Goal: Task Accomplishment & Management: Complete application form

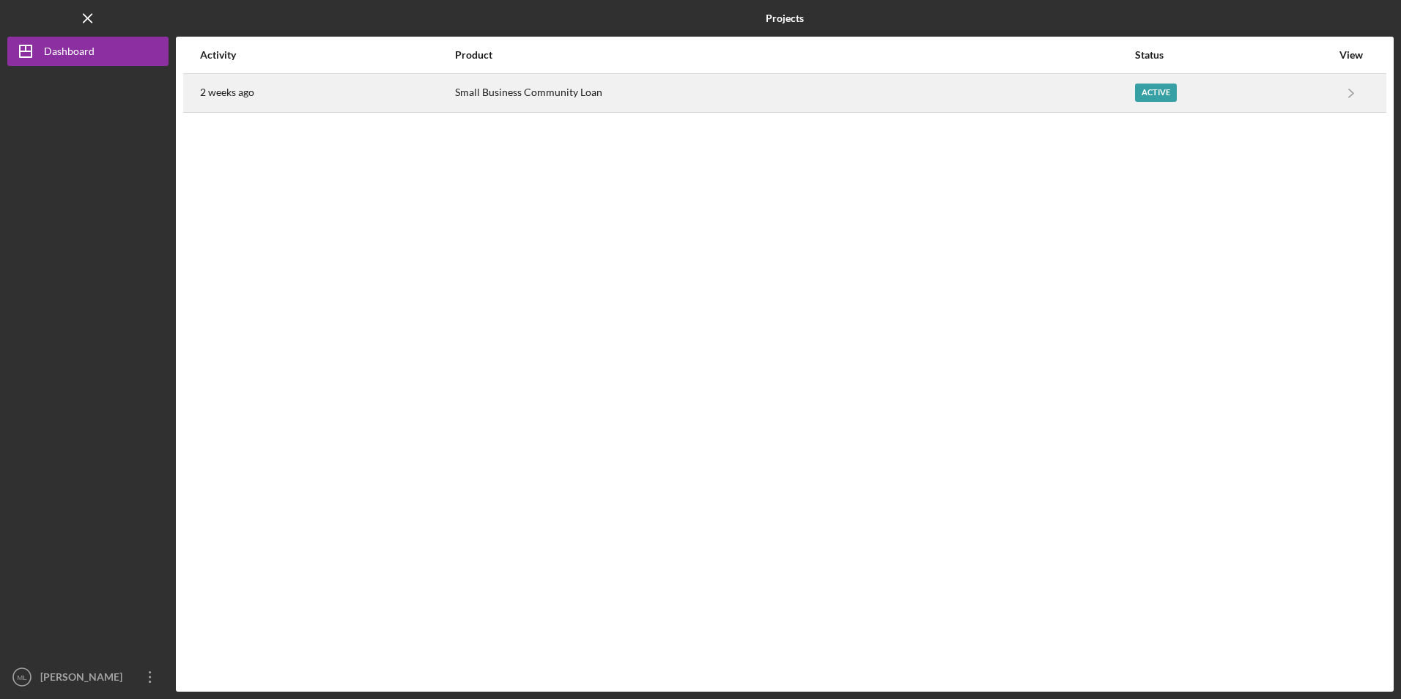
click at [588, 96] on div "Small Business Community Loan" at bounding box center [794, 93] width 679 height 37
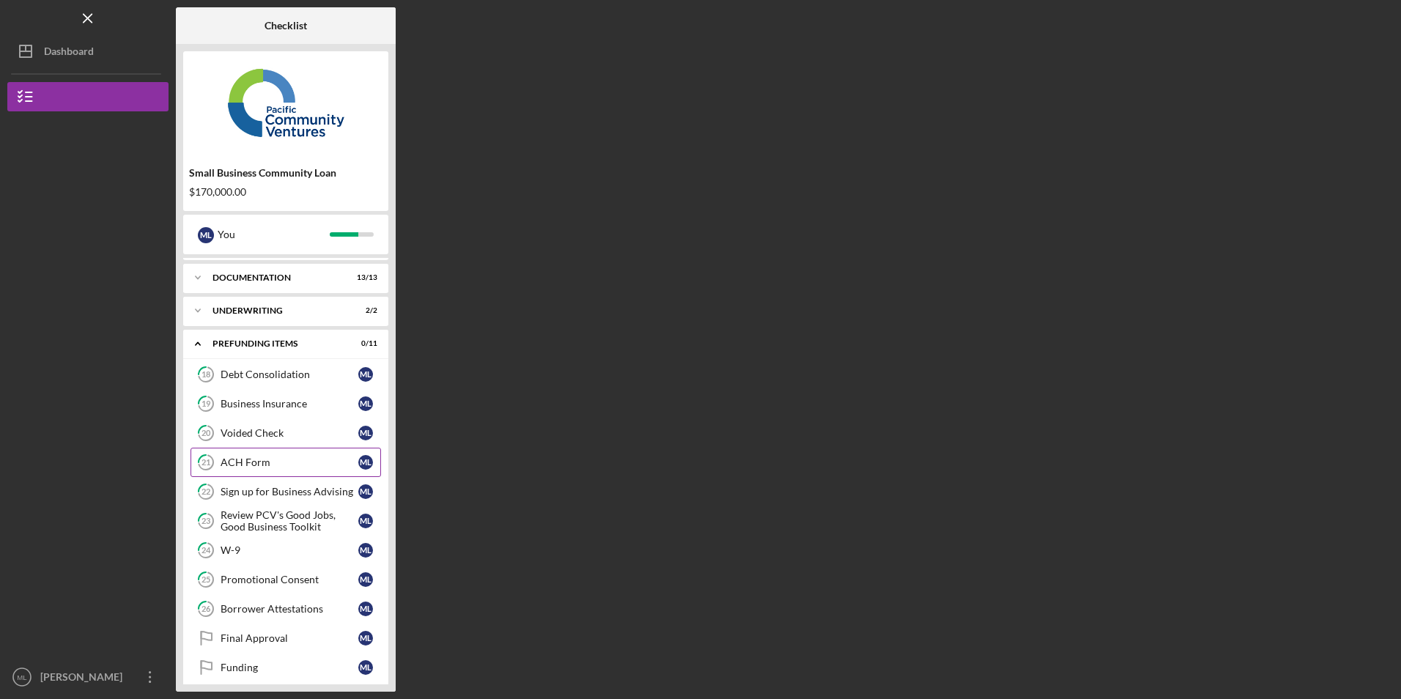
scroll to position [40, 0]
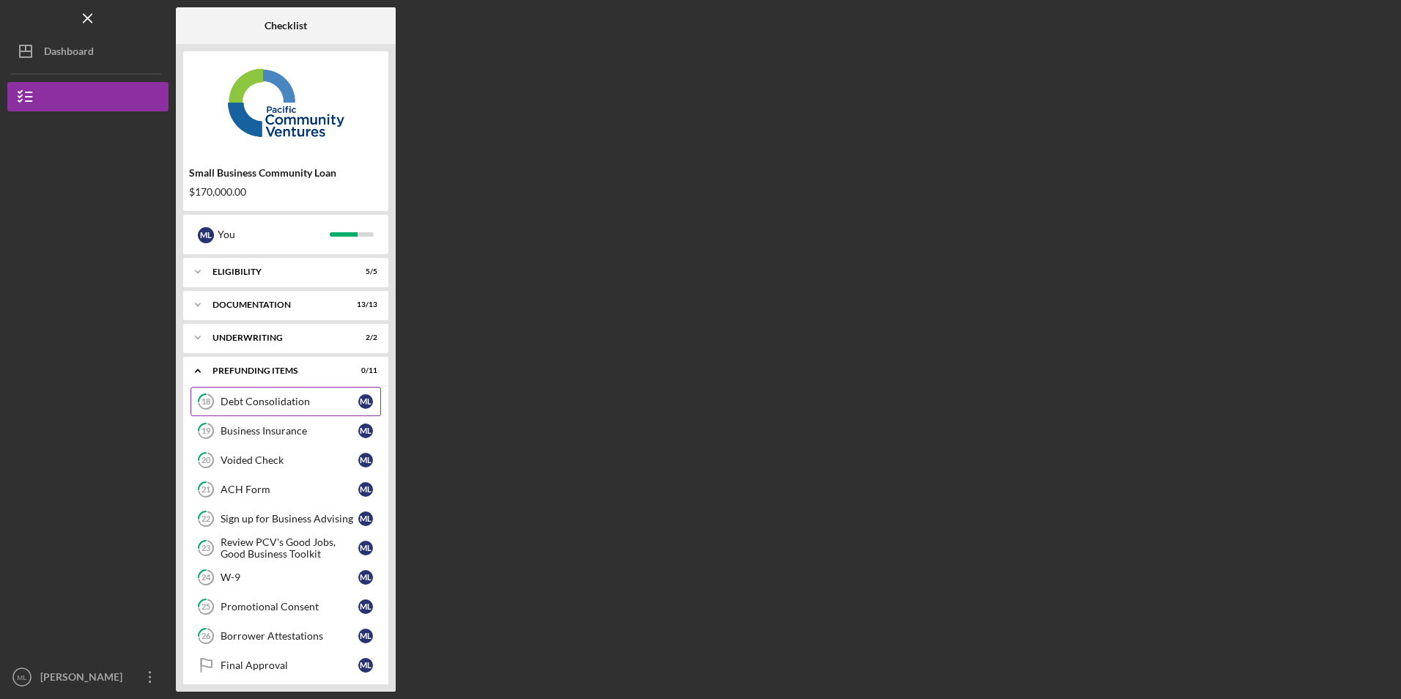
click at [278, 404] on div "Debt Consolidation" at bounding box center [290, 402] width 138 height 12
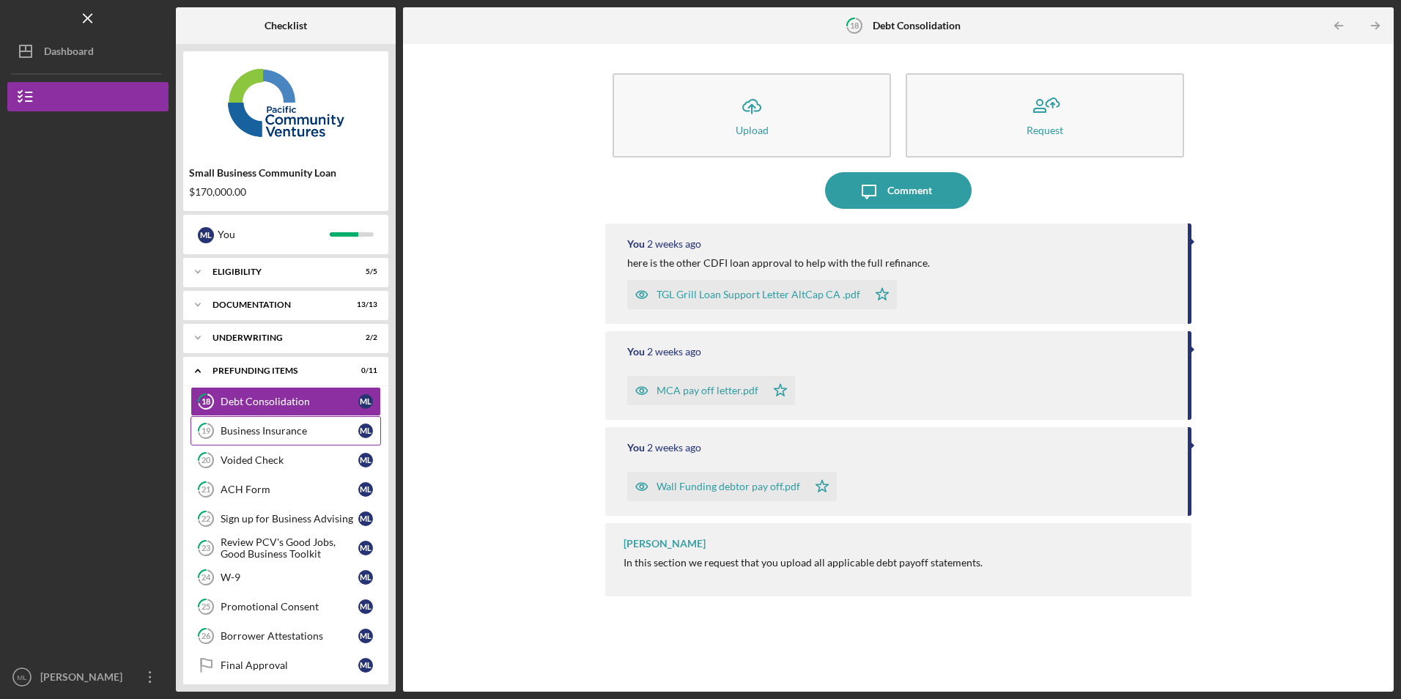
click at [266, 439] on link "19 Business Insurance M L" at bounding box center [286, 430] width 191 height 29
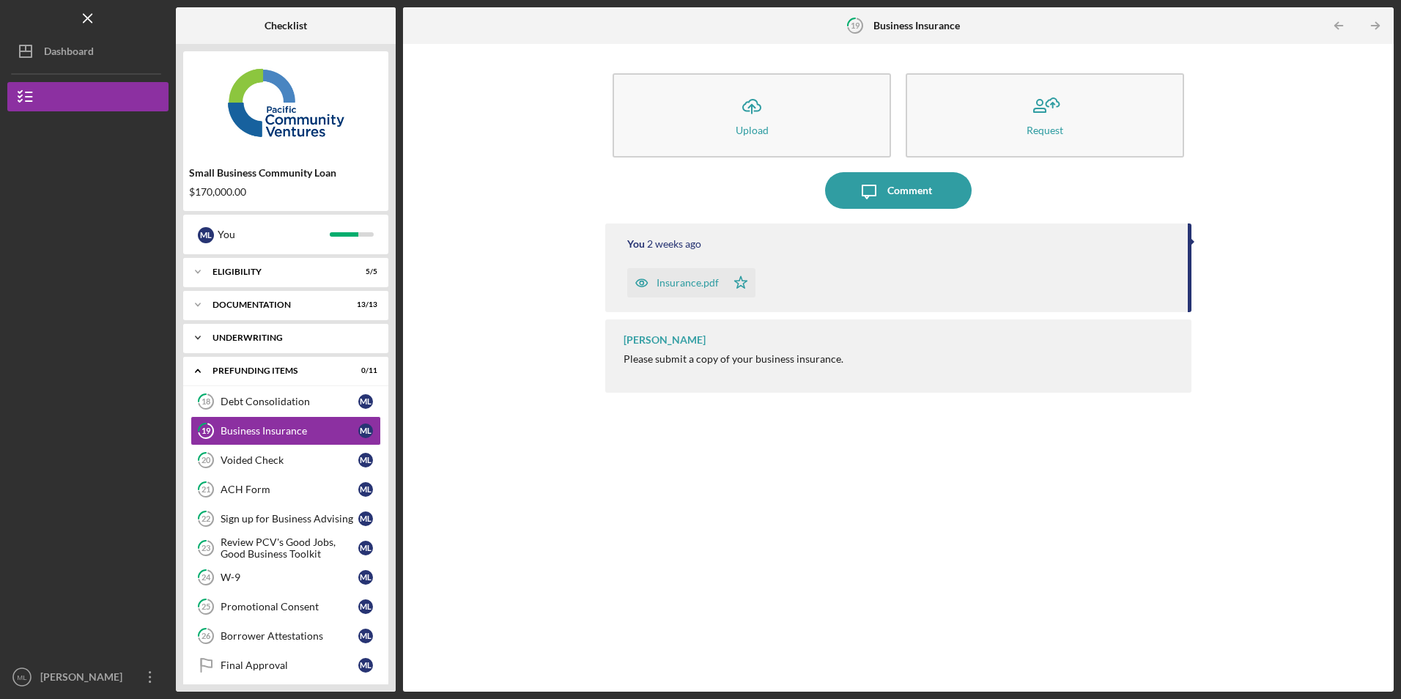
click at [250, 345] on div "Icon/Expander Underwriting 2 / 2" at bounding box center [285, 337] width 205 height 29
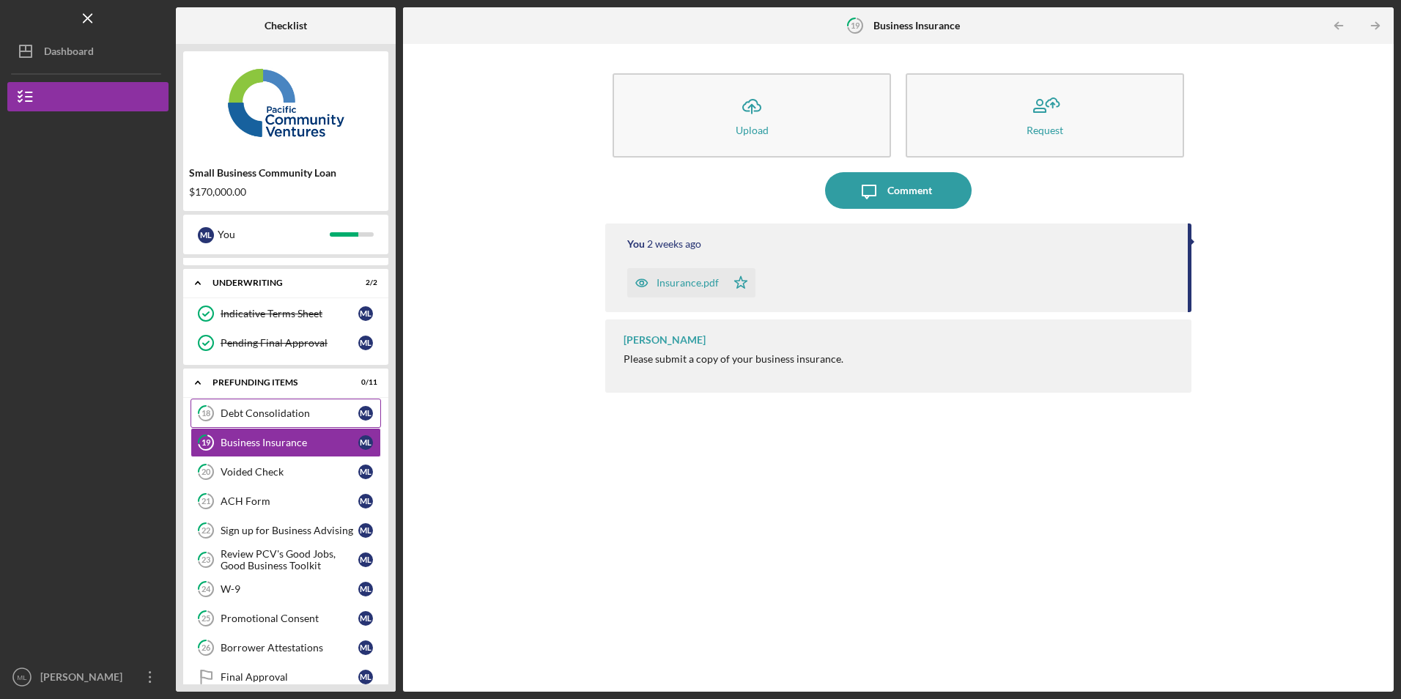
scroll to position [106, 0]
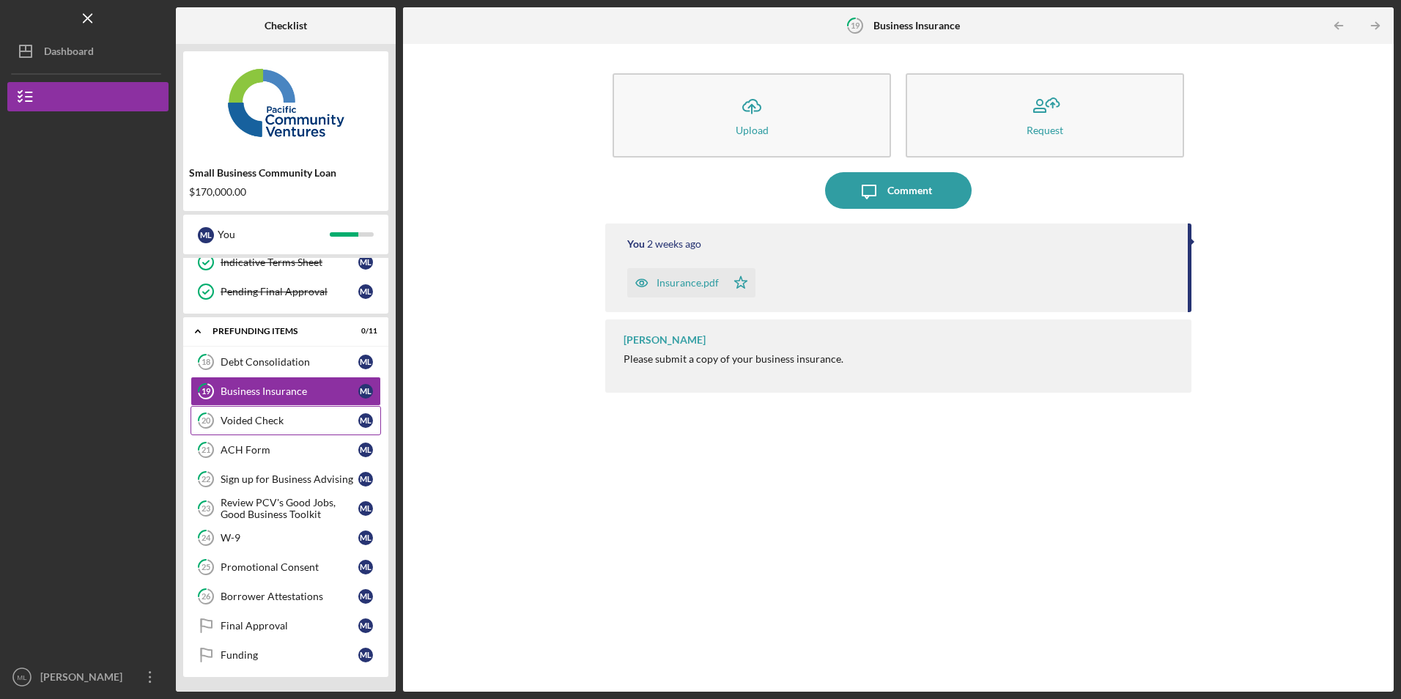
click at [265, 434] on link "20 Voided Check M L" at bounding box center [286, 420] width 191 height 29
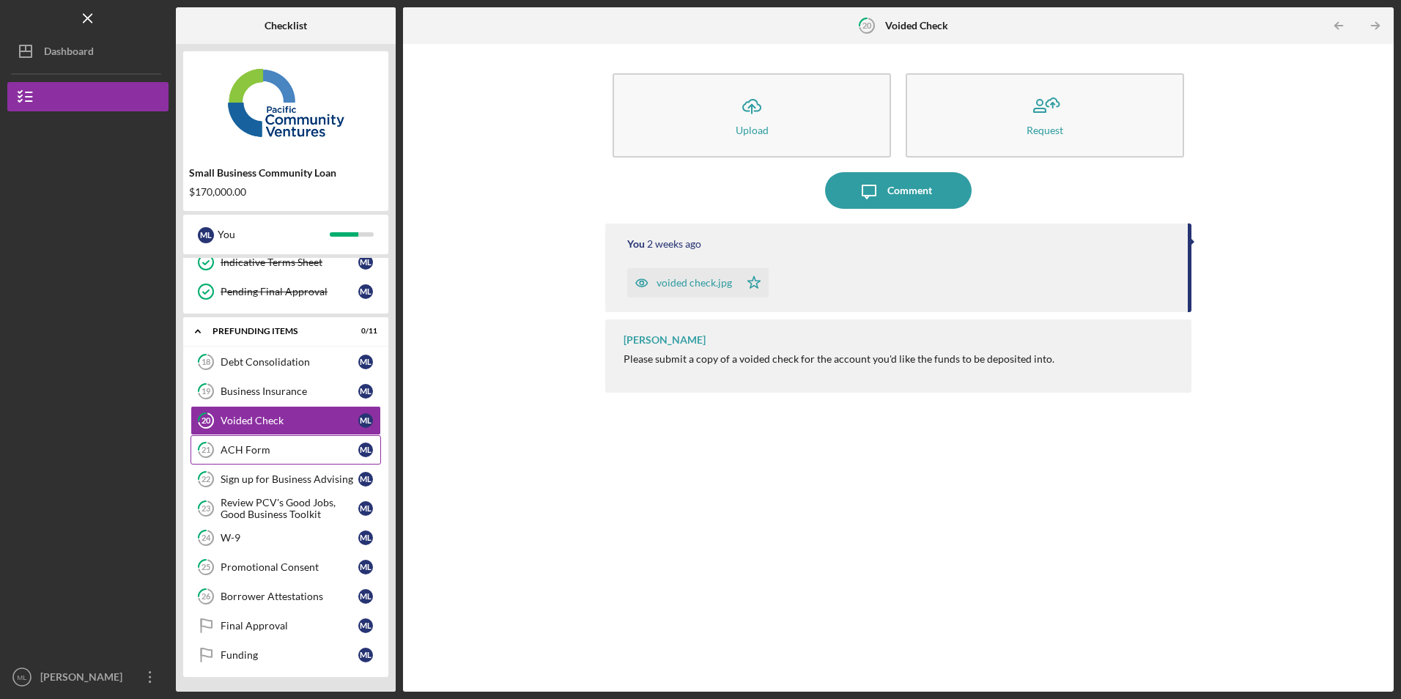
click at [254, 449] on div "ACH Form" at bounding box center [290, 450] width 138 height 12
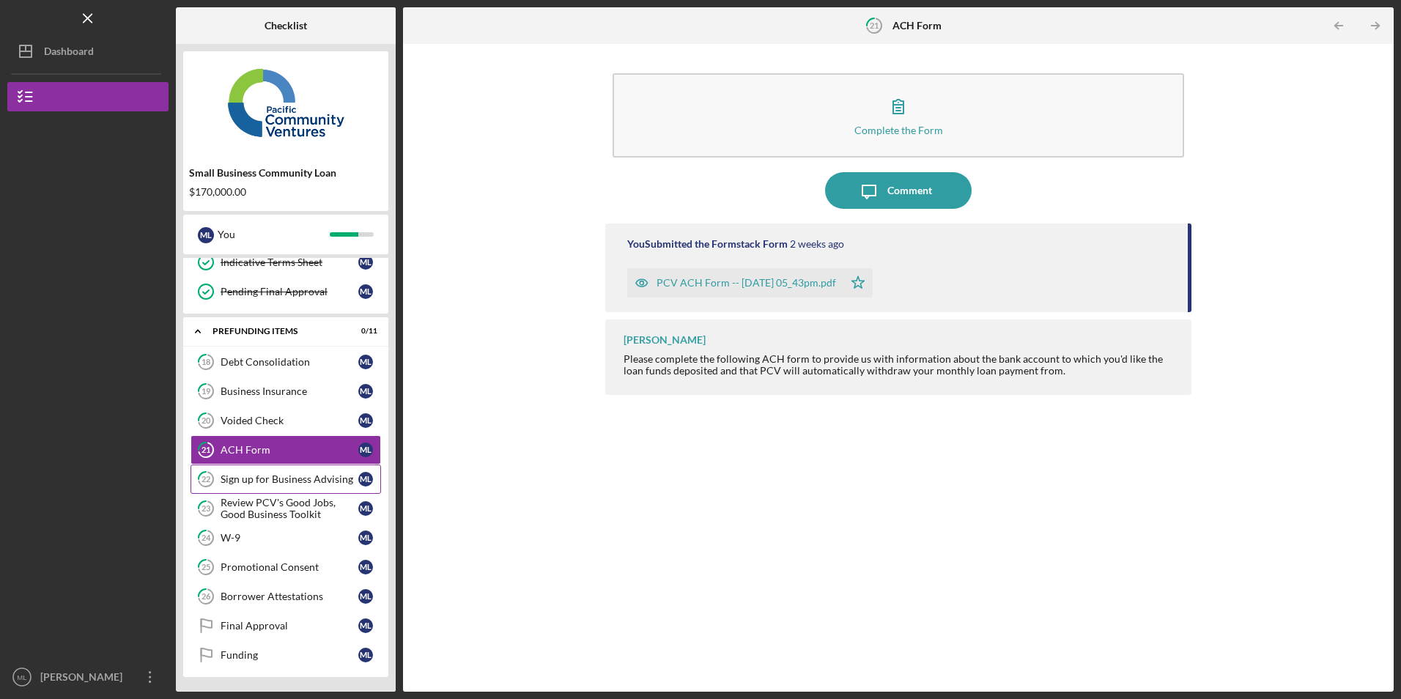
click at [254, 471] on link "22 Sign up for Business Advising M L" at bounding box center [286, 479] width 191 height 29
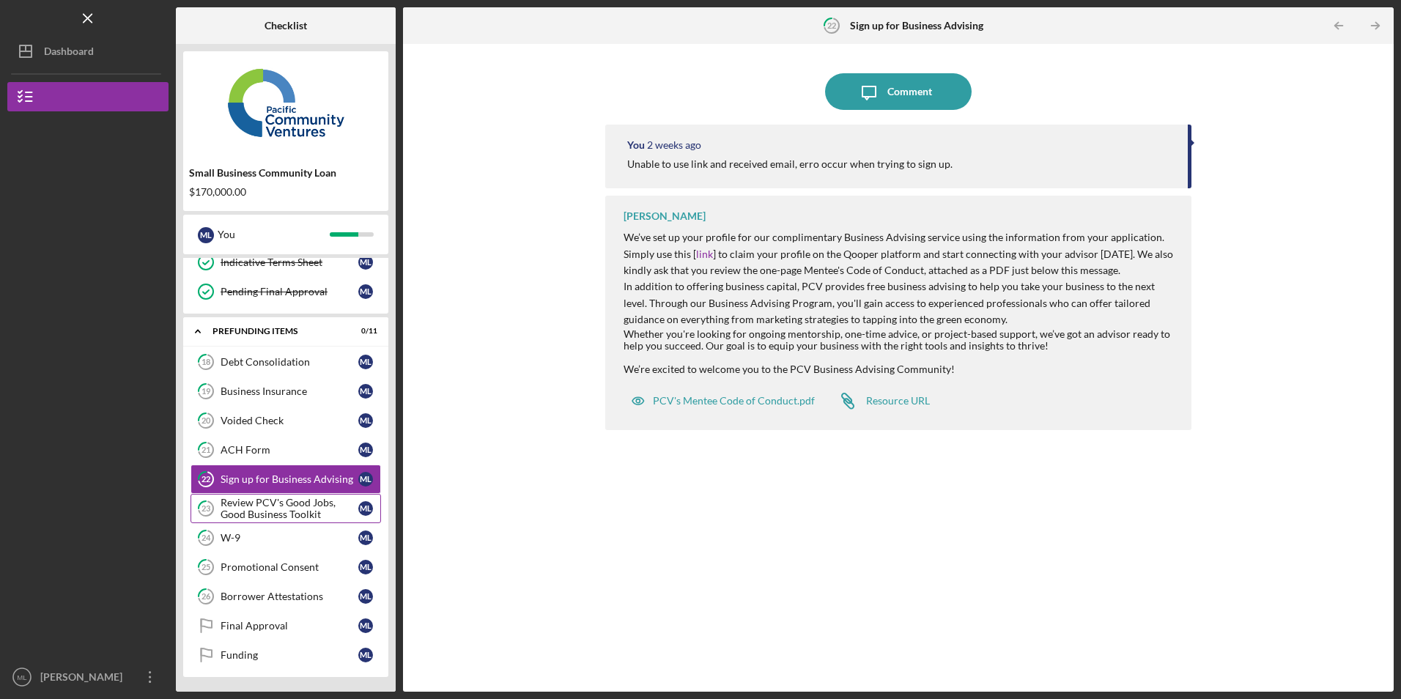
click at [254, 503] on div "Review PCV's Good Jobs, Good Business Toolkit" at bounding box center [290, 508] width 138 height 23
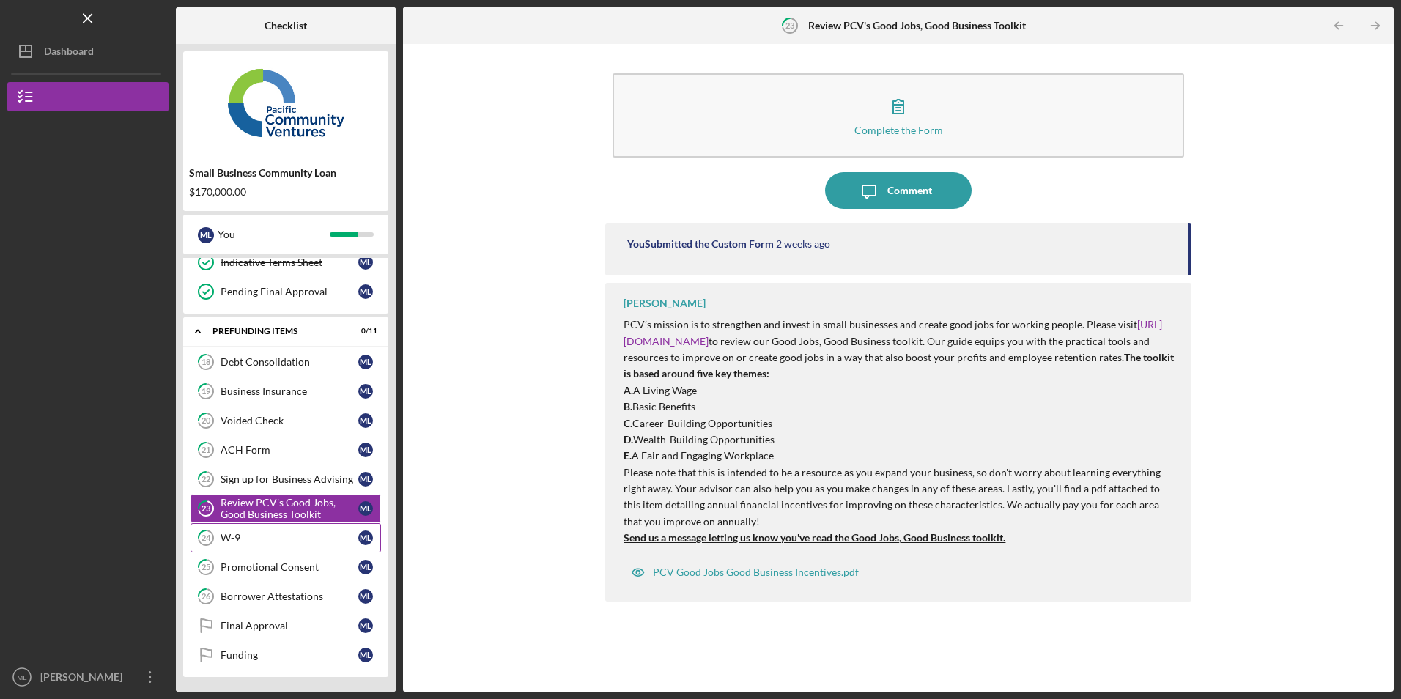
click at [244, 530] on link "24 W-9 M L" at bounding box center [286, 537] width 191 height 29
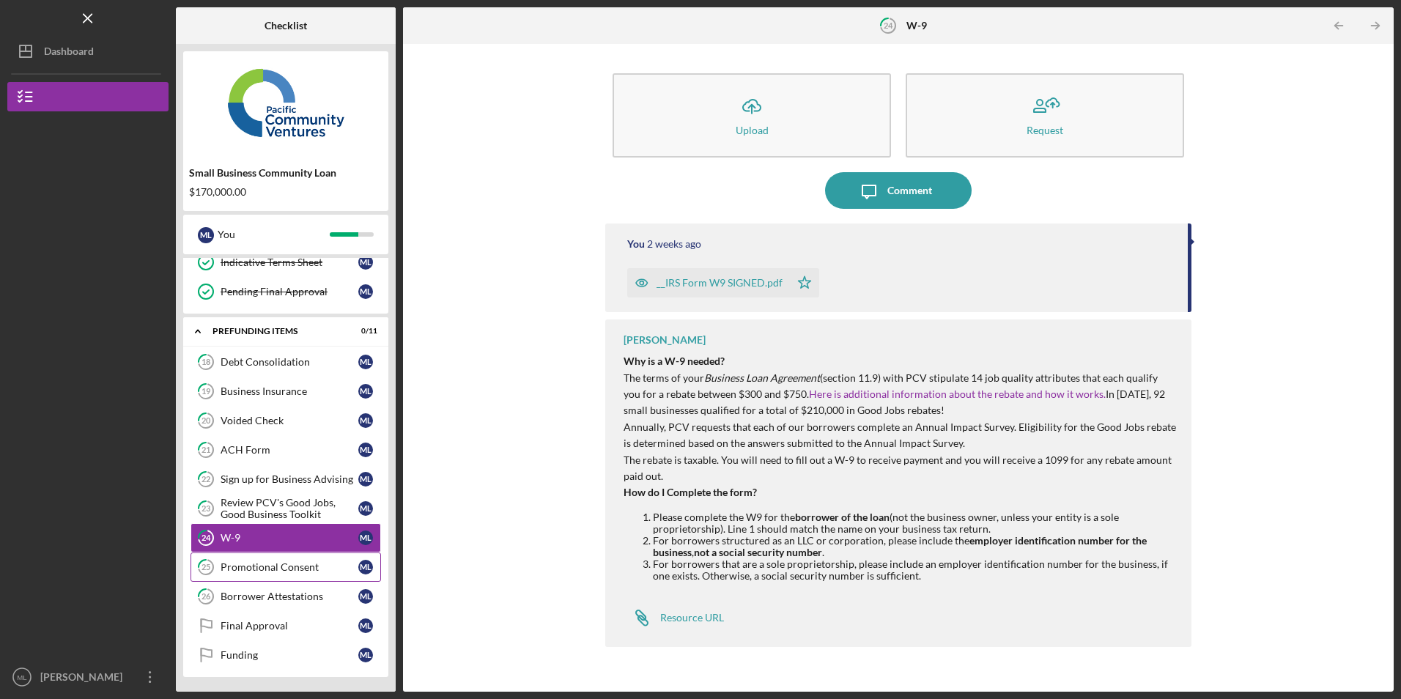
click at [263, 577] on link "25 Promotional Consent M L" at bounding box center [286, 567] width 191 height 29
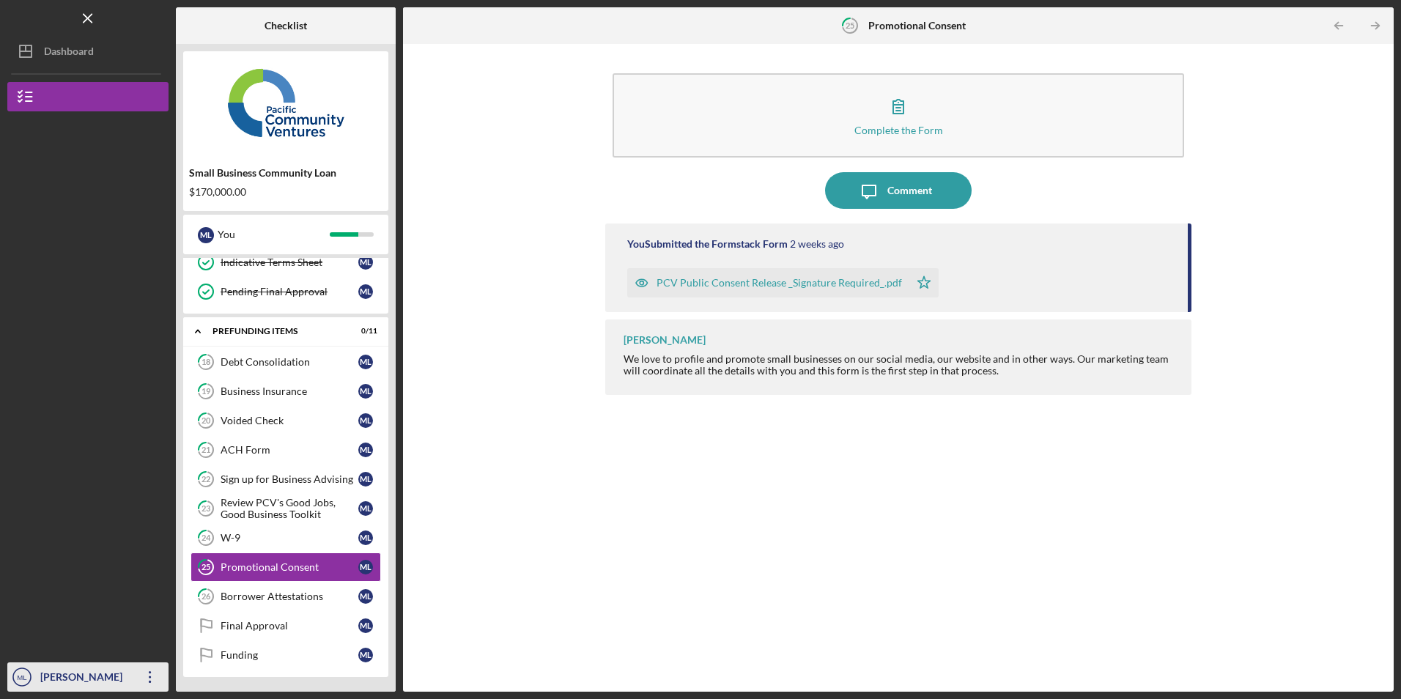
click at [152, 673] on icon "Icon/Overflow" at bounding box center [150, 677] width 37 height 37
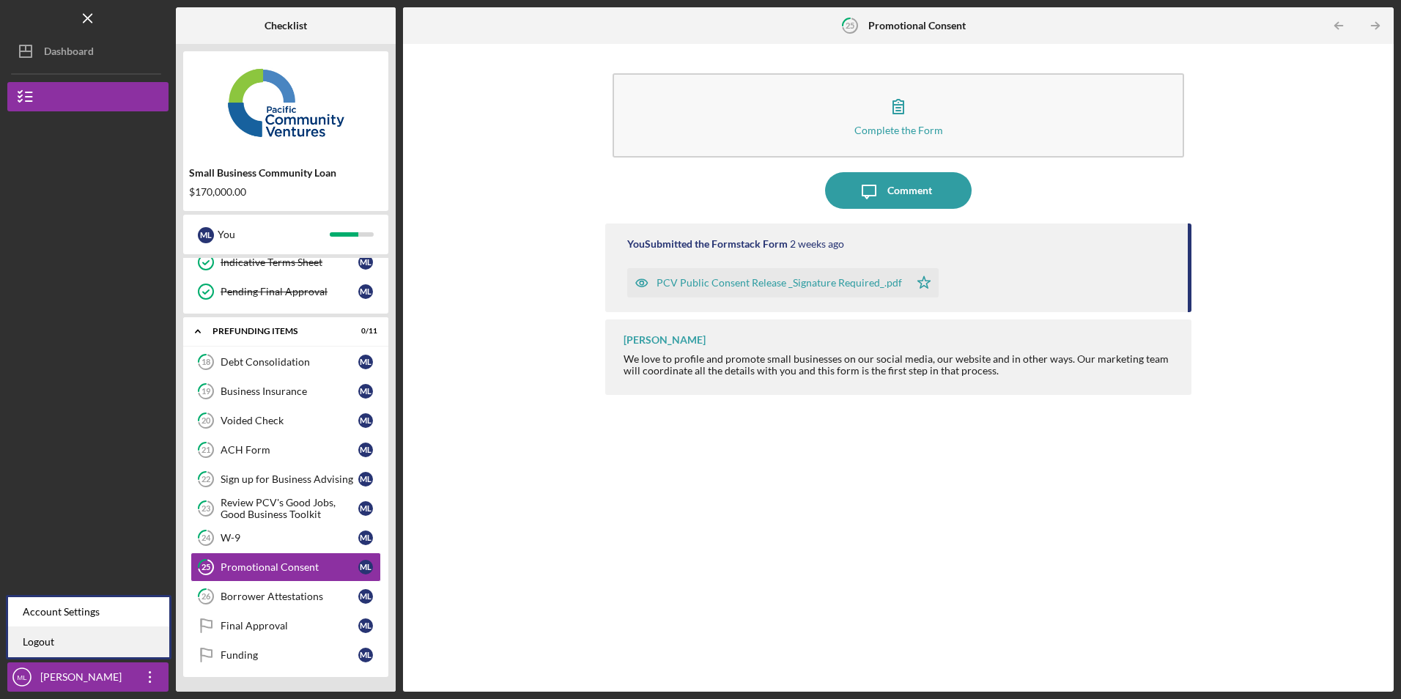
click at [139, 640] on link "Logout" at bounding box center [88, 642] width 161 height 30
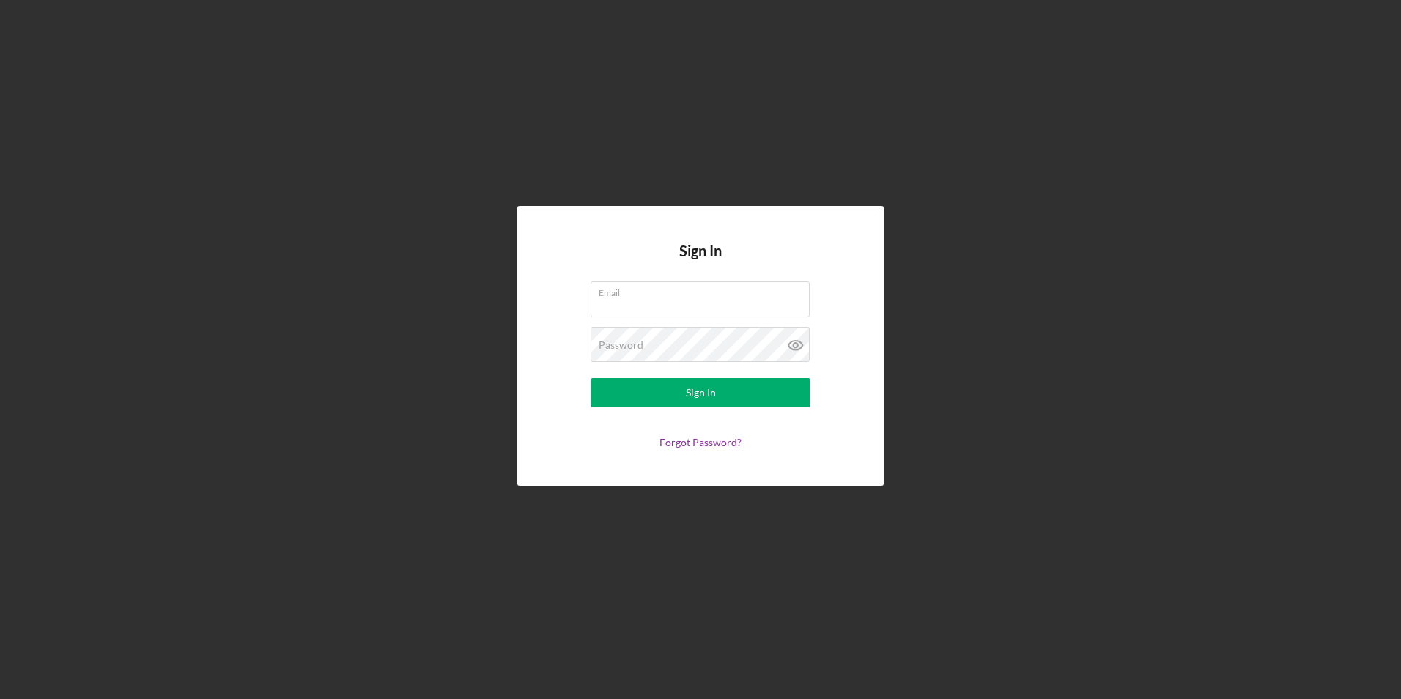
type input "marcyluna75@icloud.com"
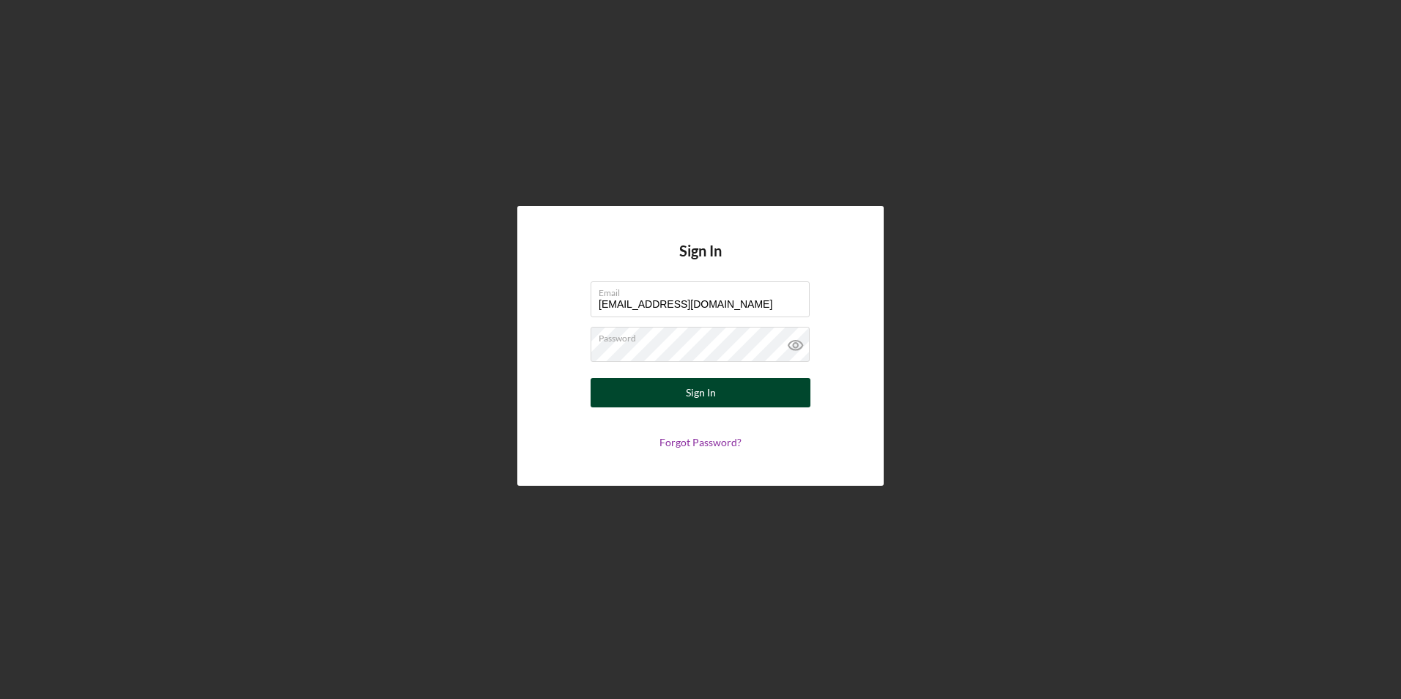
click at [616, 388] on button "Sign In" at bounding box center [701, 392] width 220 height 29
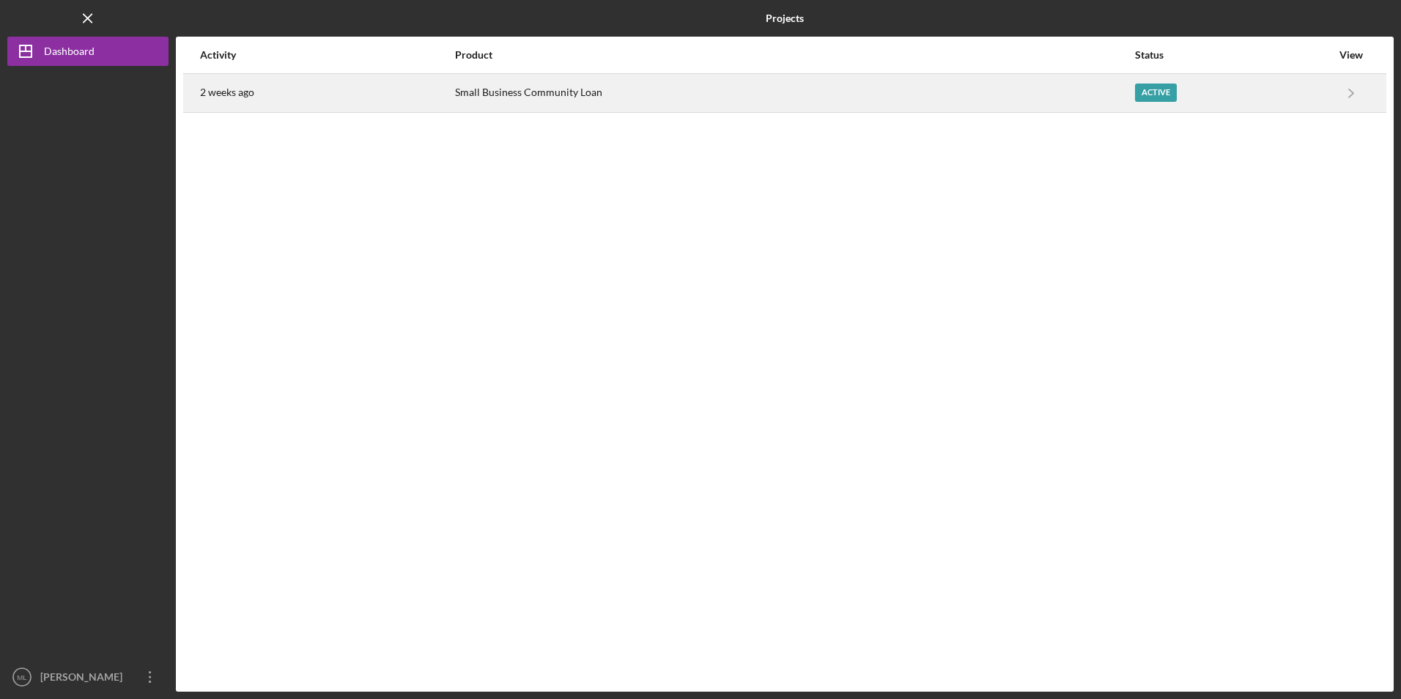
click at [580, 108] on div "Small Business Community Loan" at bounding box center [794, 93] width 679 height 37
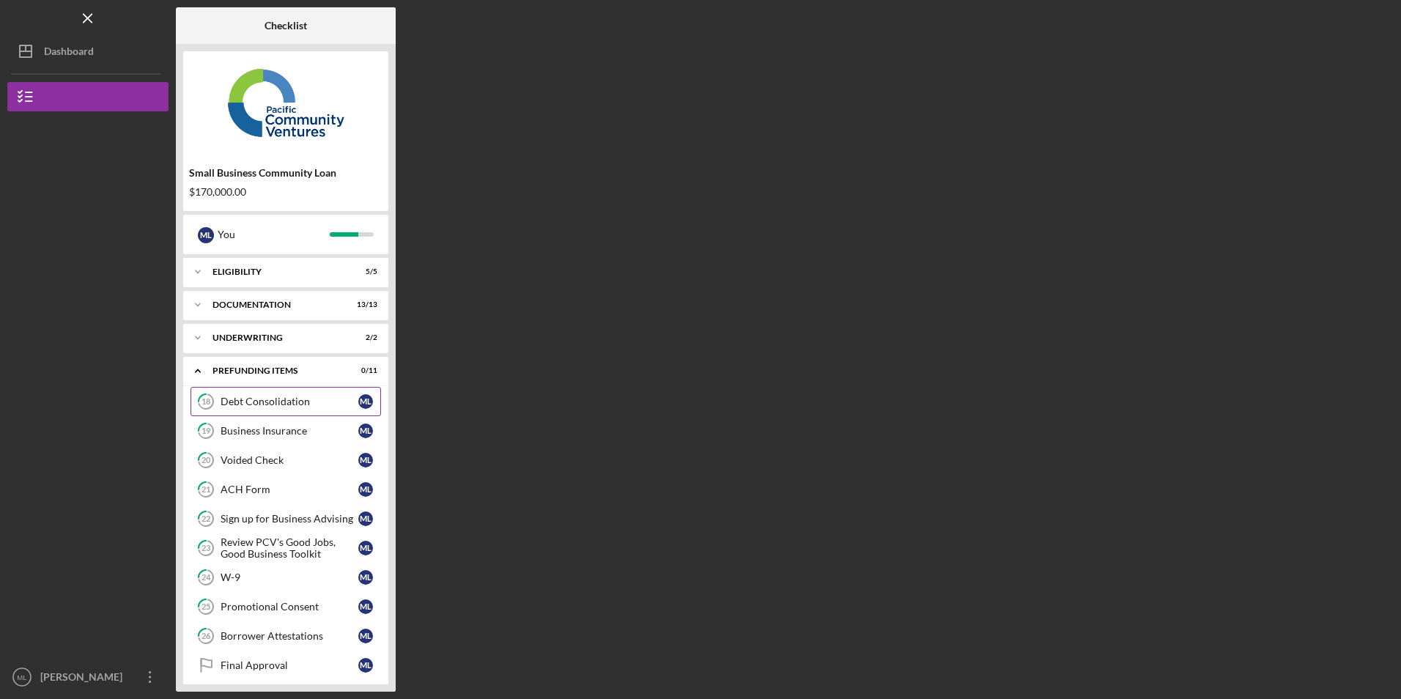
click at [260, 401] on div "Debt Consolidation" at bounding box center [290, 402] width 138 height 12
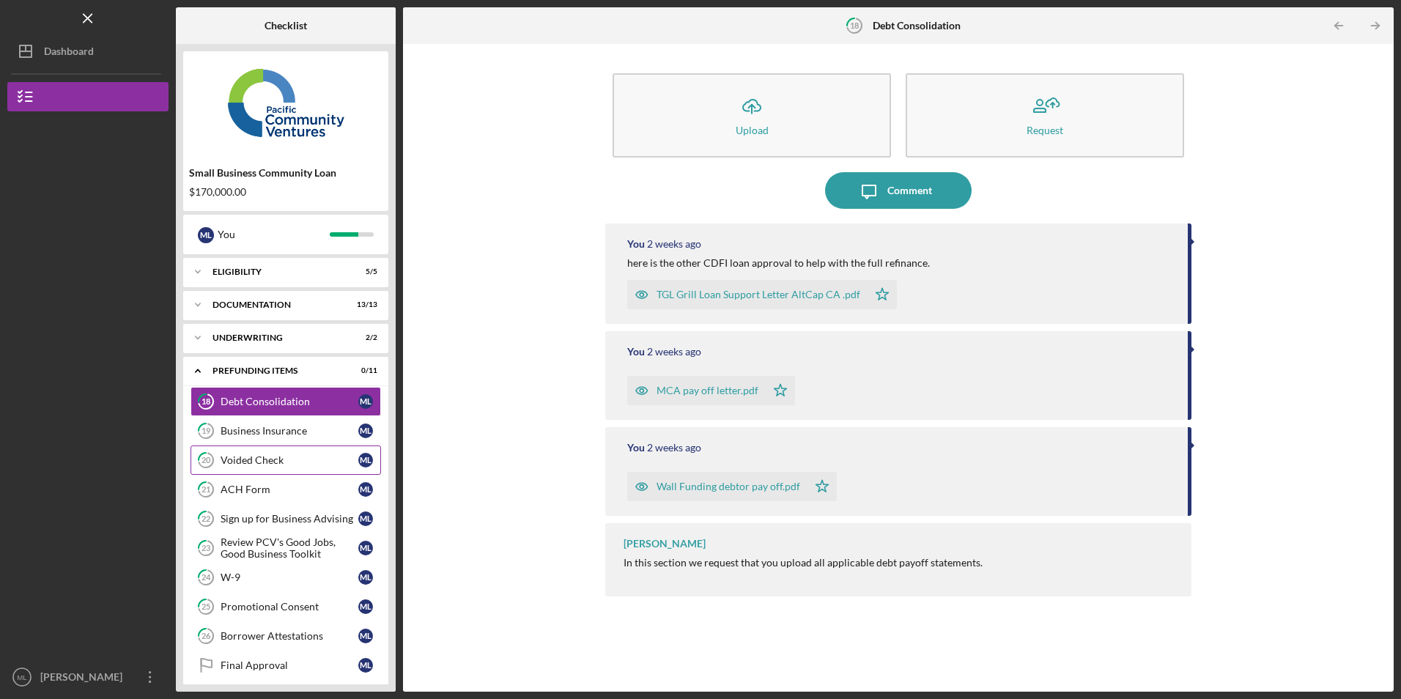
click at [248, 462] on div "Voided Check" at bounding box center [290, 460] width 138 height 12
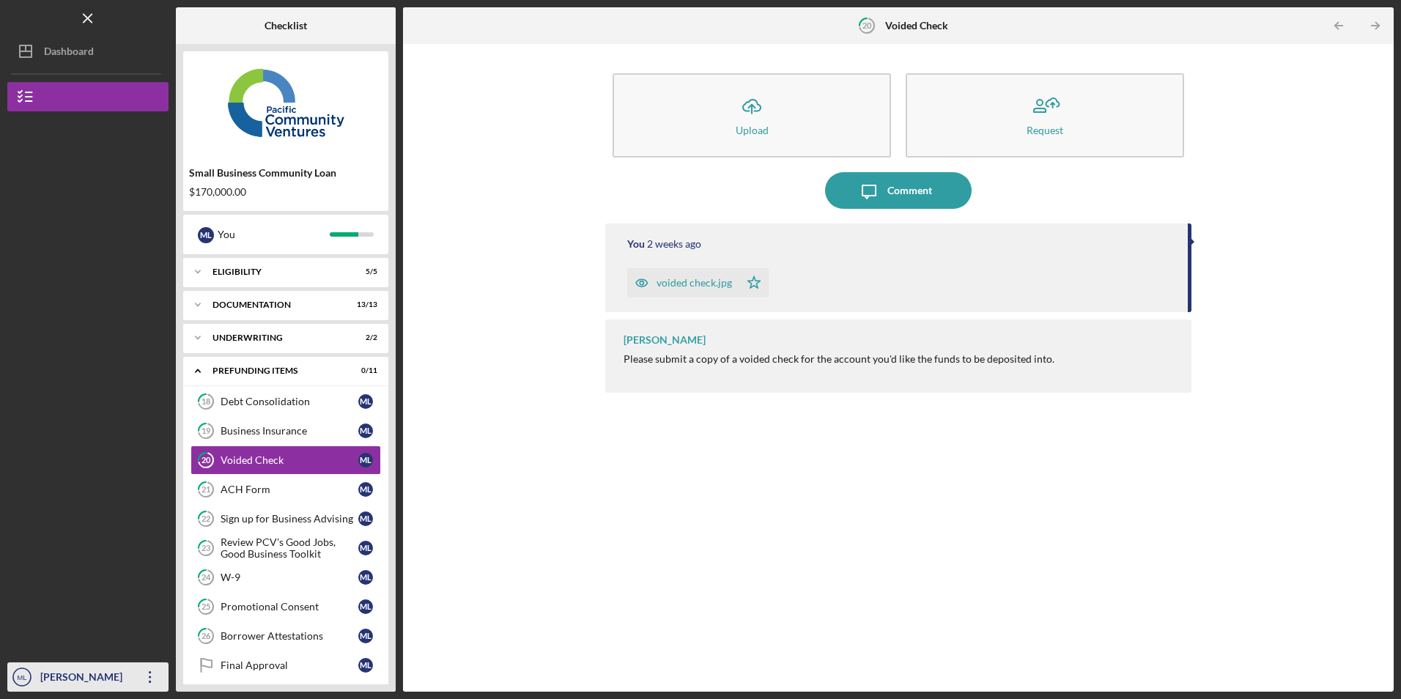
click at [152, 677] on icon "Icon/Overflow" at bounding box center [150, 677] width 37 height 37
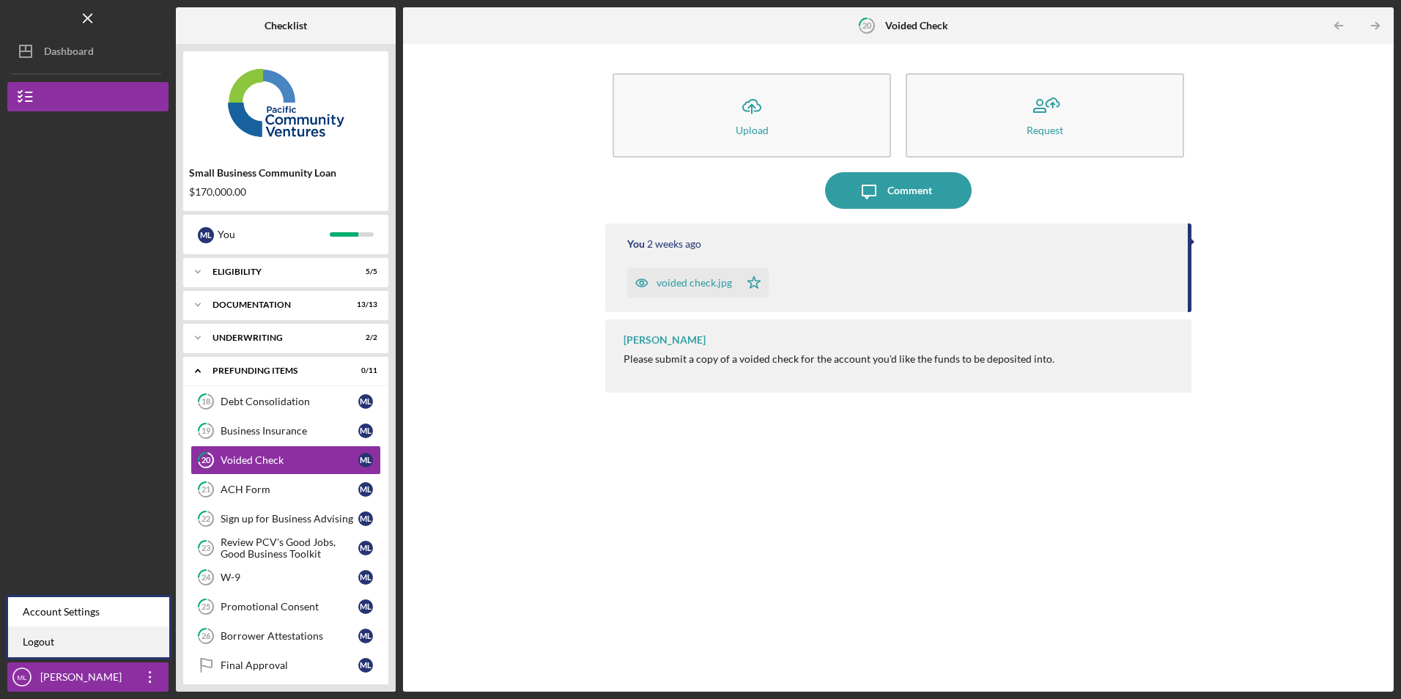
click at [144, 640] on link "Logout" at bounding box center [88, 642] width 161 height 30
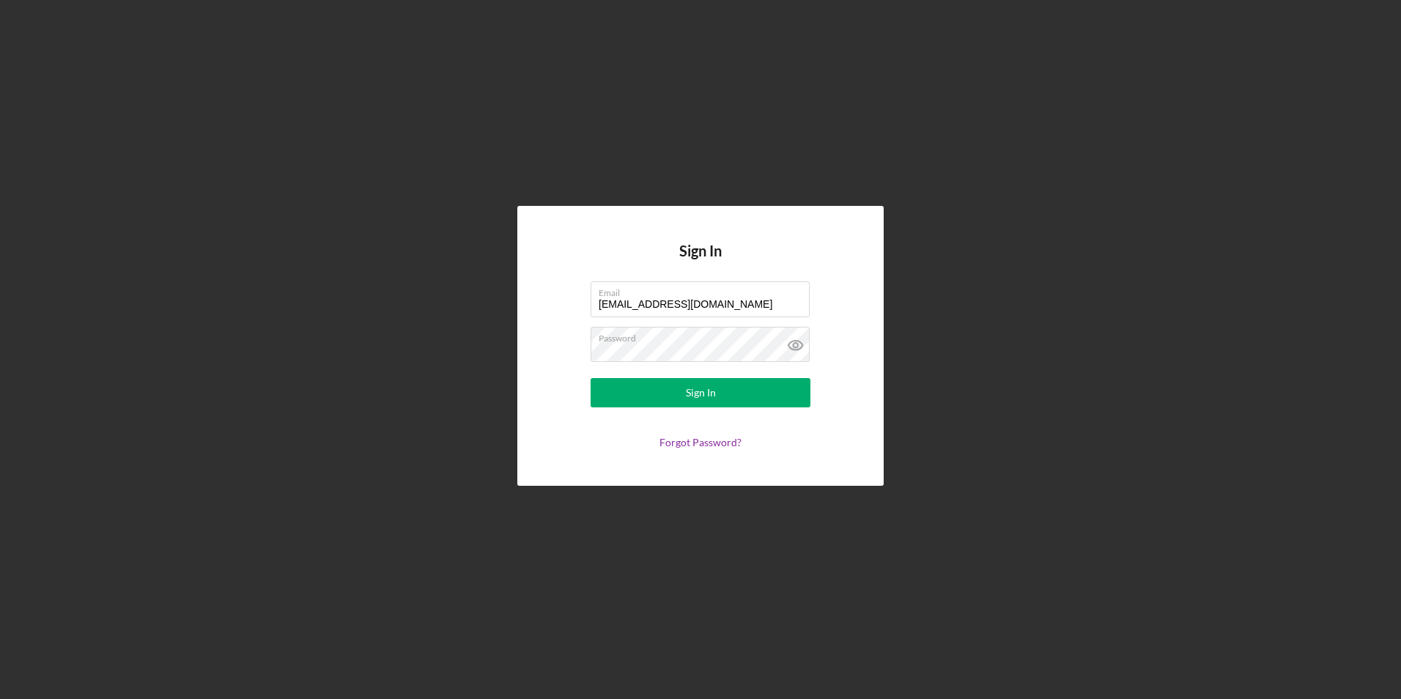
drag, startPoint x: 736, startPoint y: 308, endPoint x: 424, endPoint y: 292, distance: 312.6
click at [427, 295] on div "Sign In Email marcyluna75@icloud.com Password Sign In Forgot Password?" at bounding box center [700, 346] width 1387 height 692
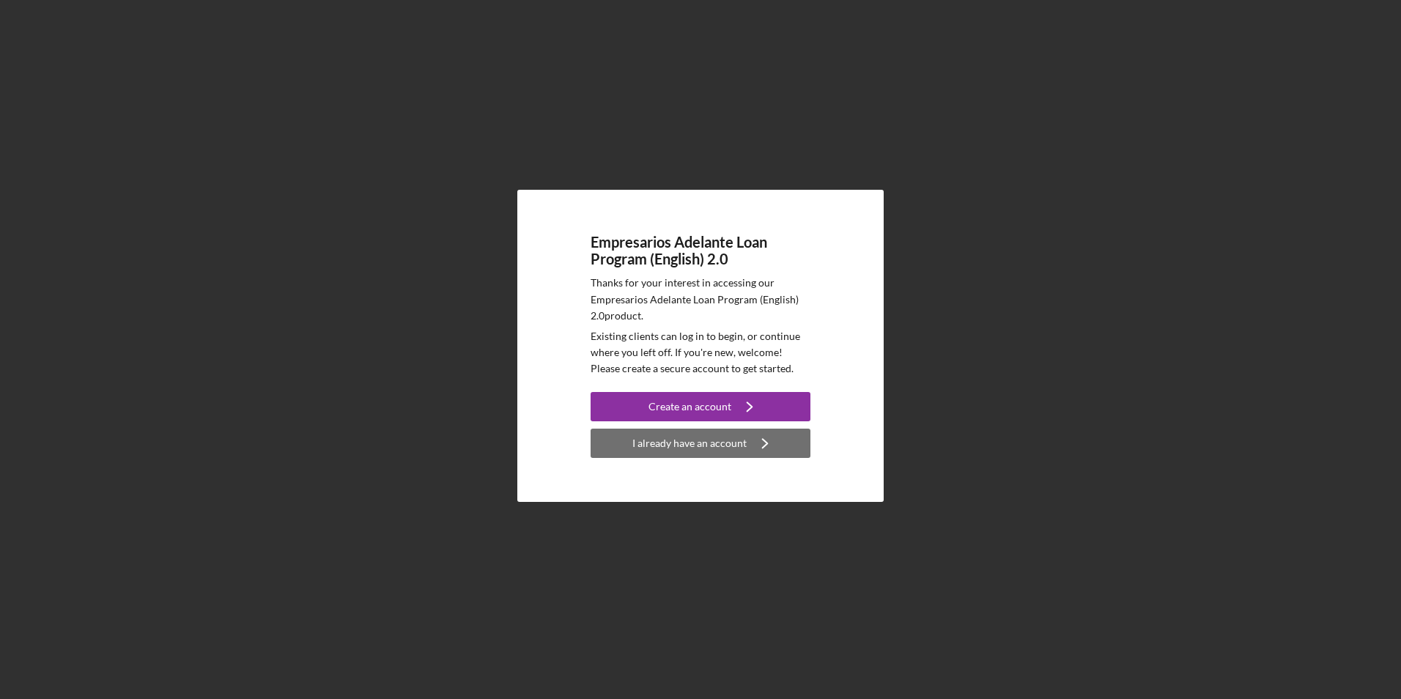
click at [695, 443] on div "I already have an account" at bounding box center [689, 443] width 114 height 29
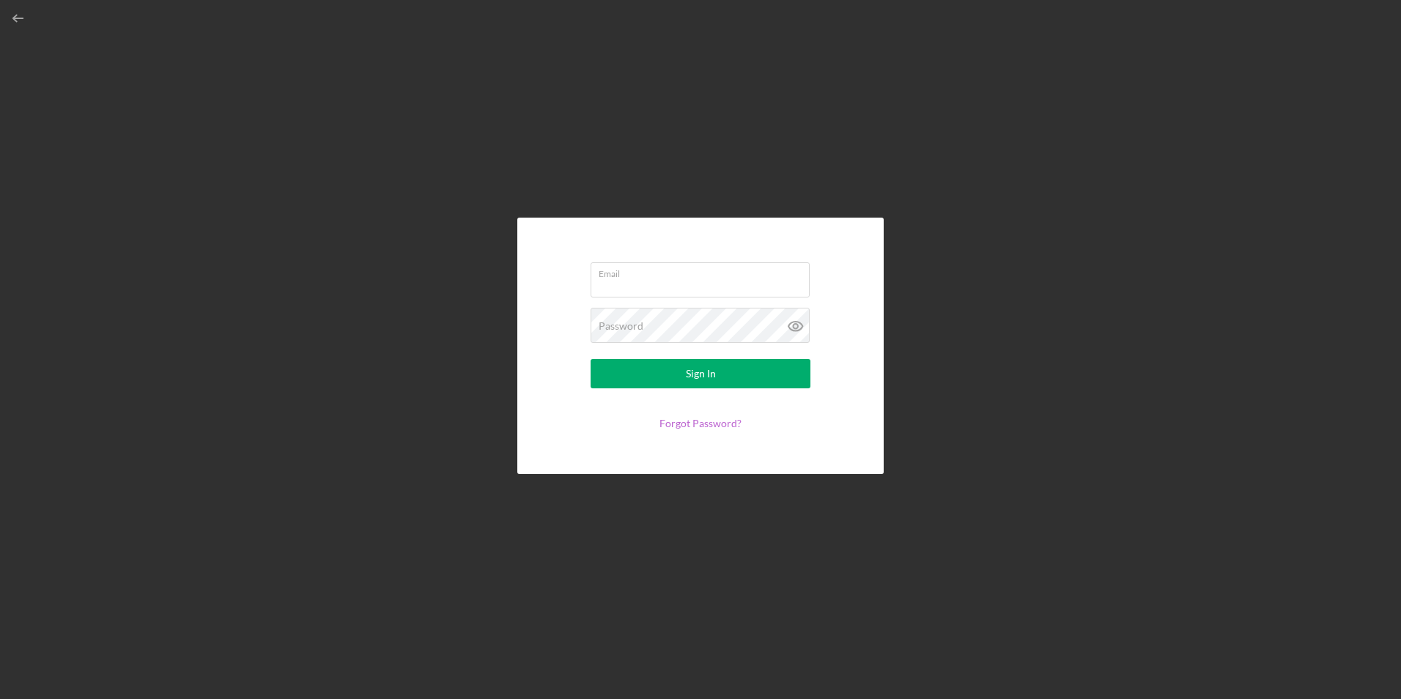
type input "[EMAIL_ADDRESS][DOMAIN_NAME]"
drag, startPoint x: 731, startPoint y: 289, endPoint x: 314, endPoint y: 245, distance: 419.3
click at [327, 245] on div "Email marcyluna75@icloud.com Password Sign In Forgot Password?" at bounding box center [700, 346] width 1387 height 692
click at [713, 289] on input "marcyluna75@icloud.com" at bounding box center [700, 279] width 219 height 35
drag, startPoint x: 724, startPoint y: 287, endPoint x: 479, endPoint y: 285, distance: 244.8
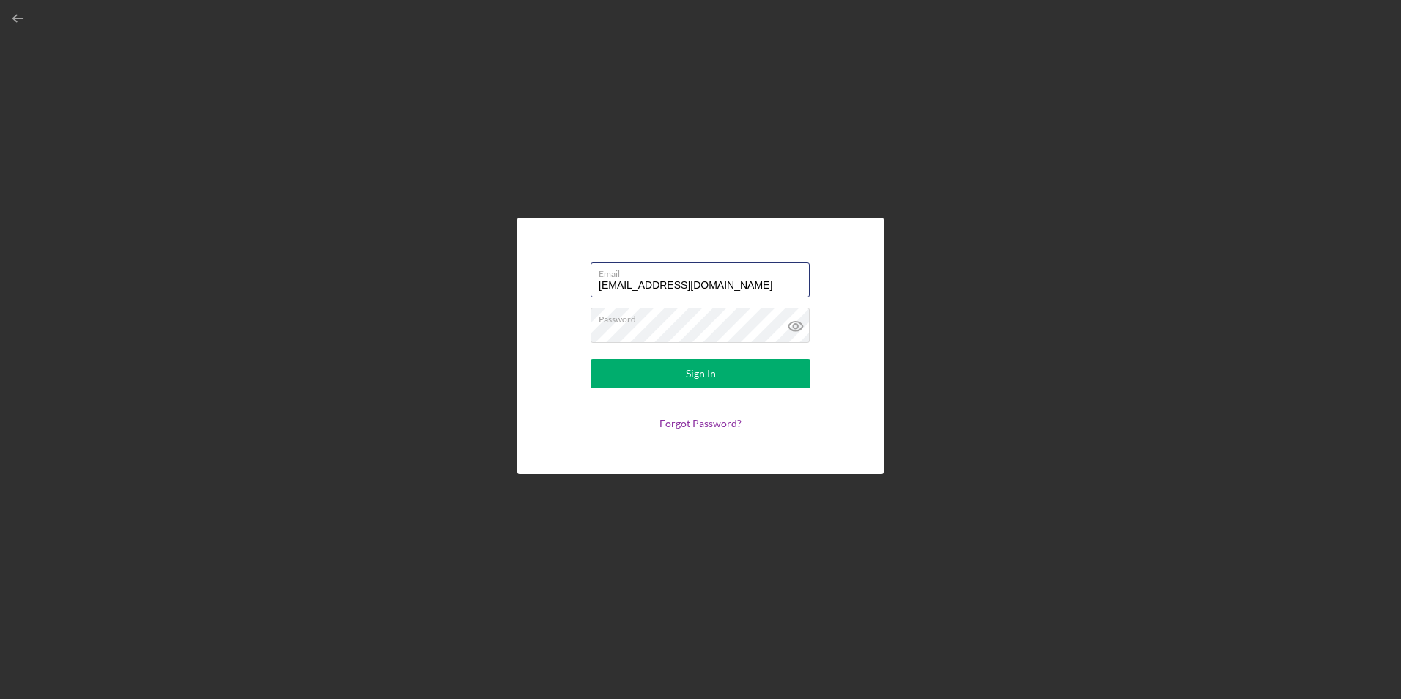
click at [481, 287] on div "Email marcyluna75@icloud.com Password Sign In Forgot Password?" at bounding box center [700, 346] width 1387 height 692
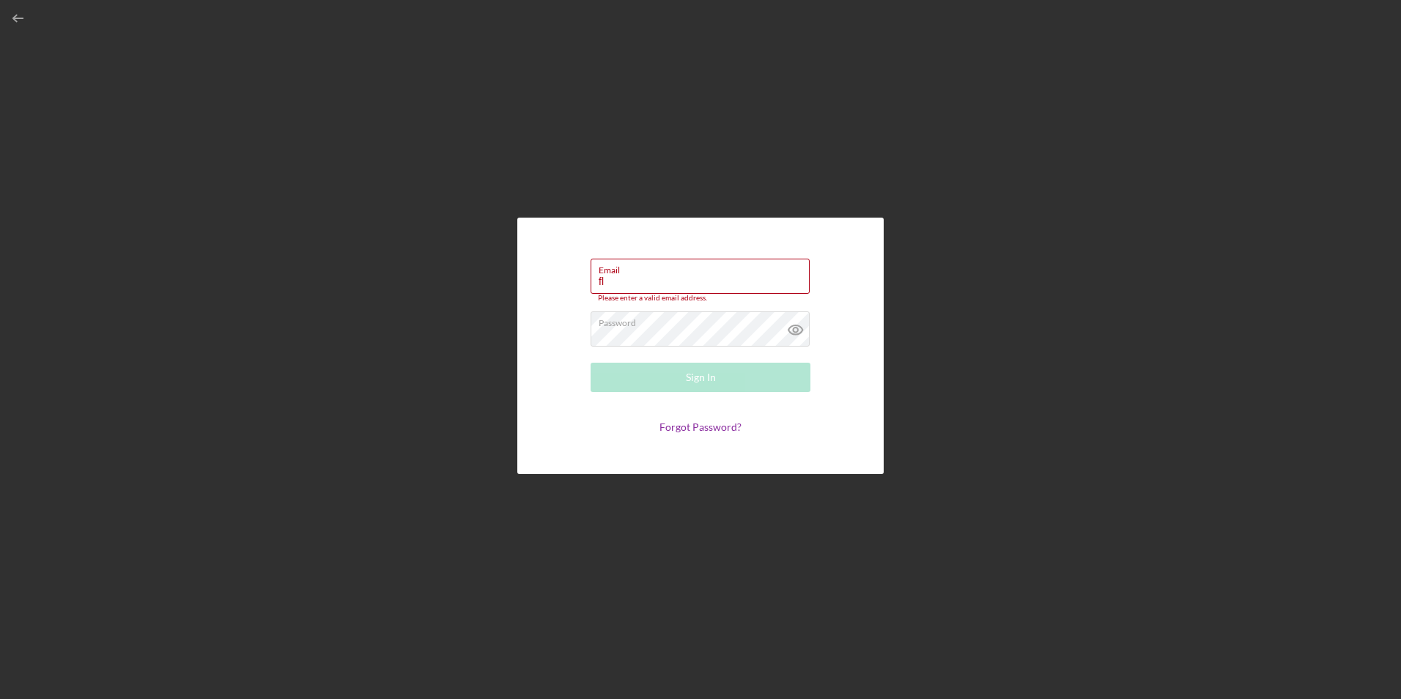
type input "f"
paste input "florestally12@gmail.com"
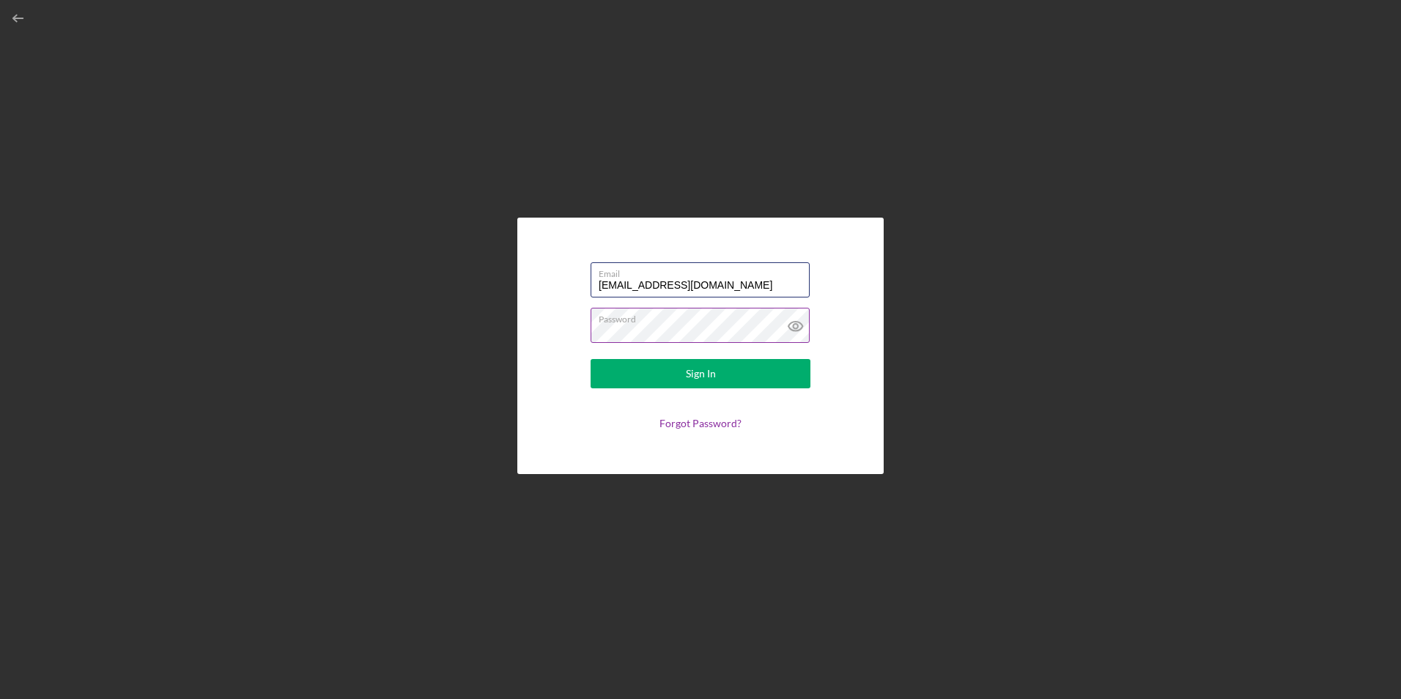
type input "florestally12@gmail.com"
click at [798, 322] on icon at bounding box center [796, 327] width 14 height 10
click at [699, 375] on div "Sign In" at bounding box center [701, 373] width 30 height 29
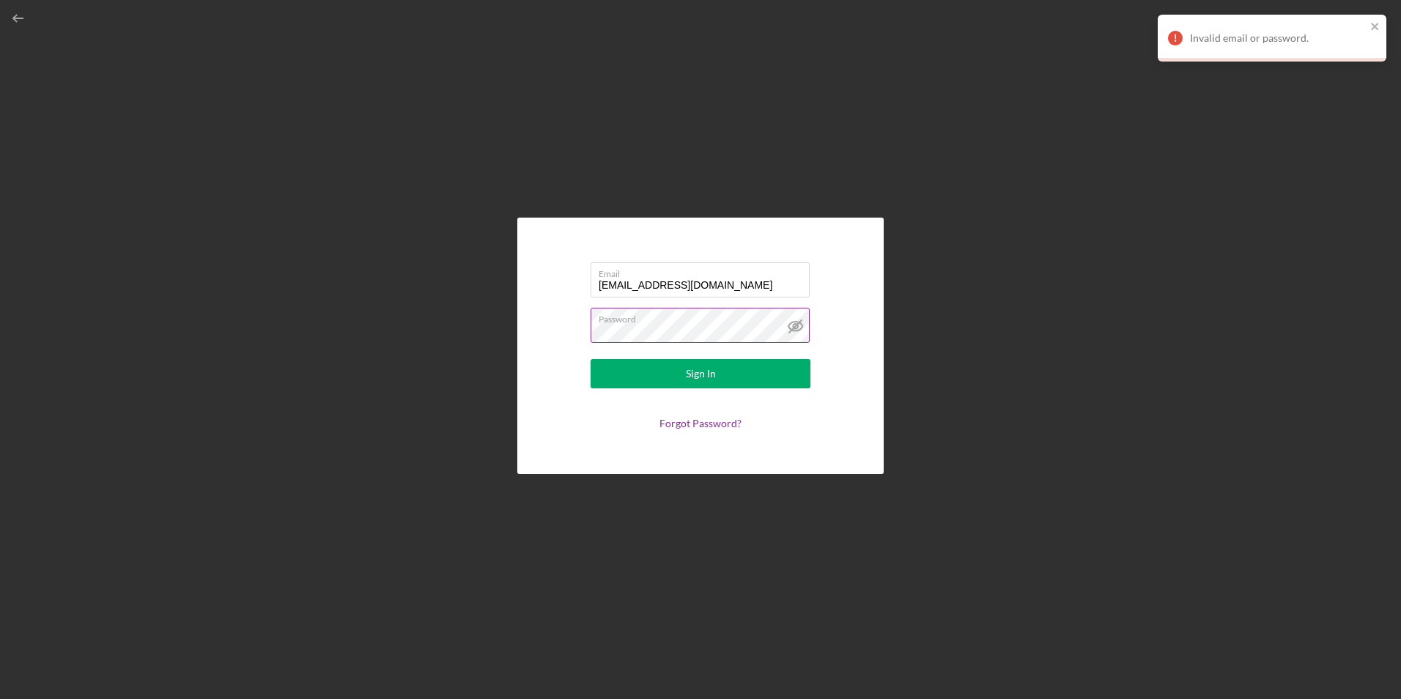
click at [468, 317] on div "Email florestally12@gmail.com Password Sign In Forgot Password?" at bounding box center [700, 346] width 1387 height 692
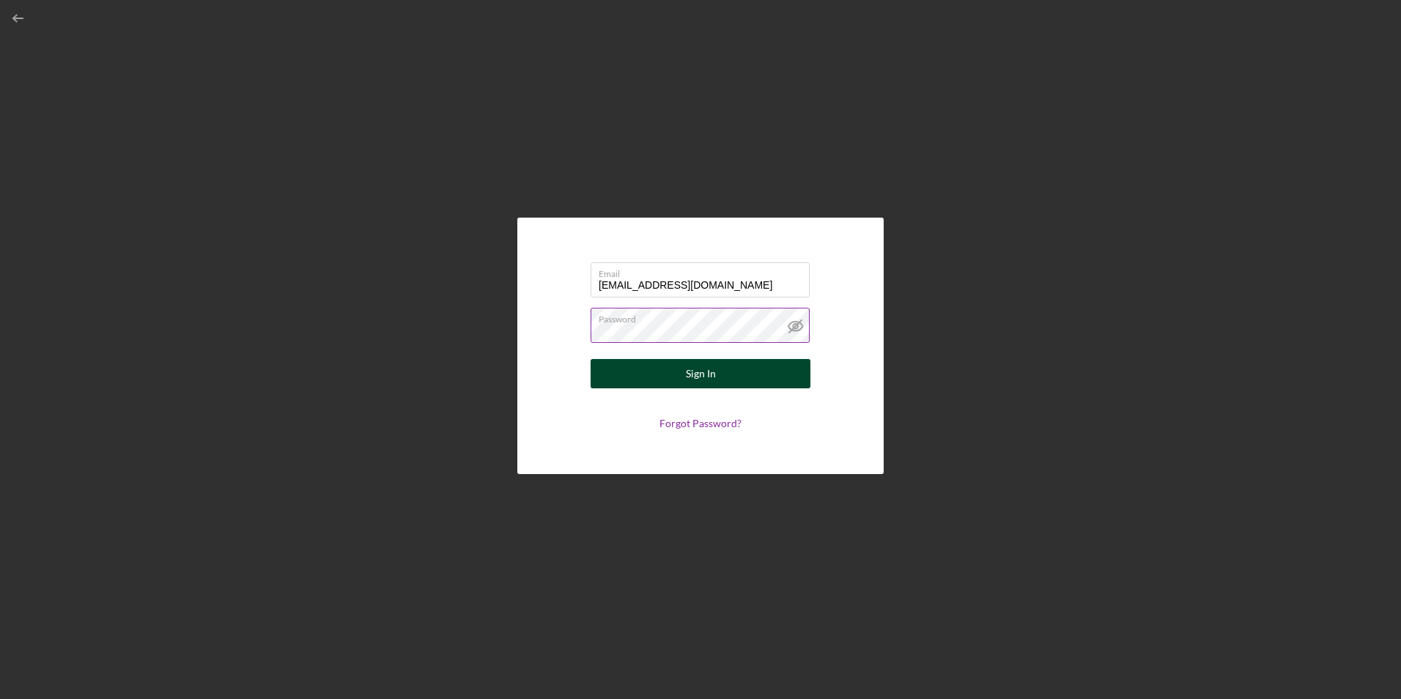
click at [604, 370] on button "Sign In" at bounding box center [701, 373] width 220 height 29
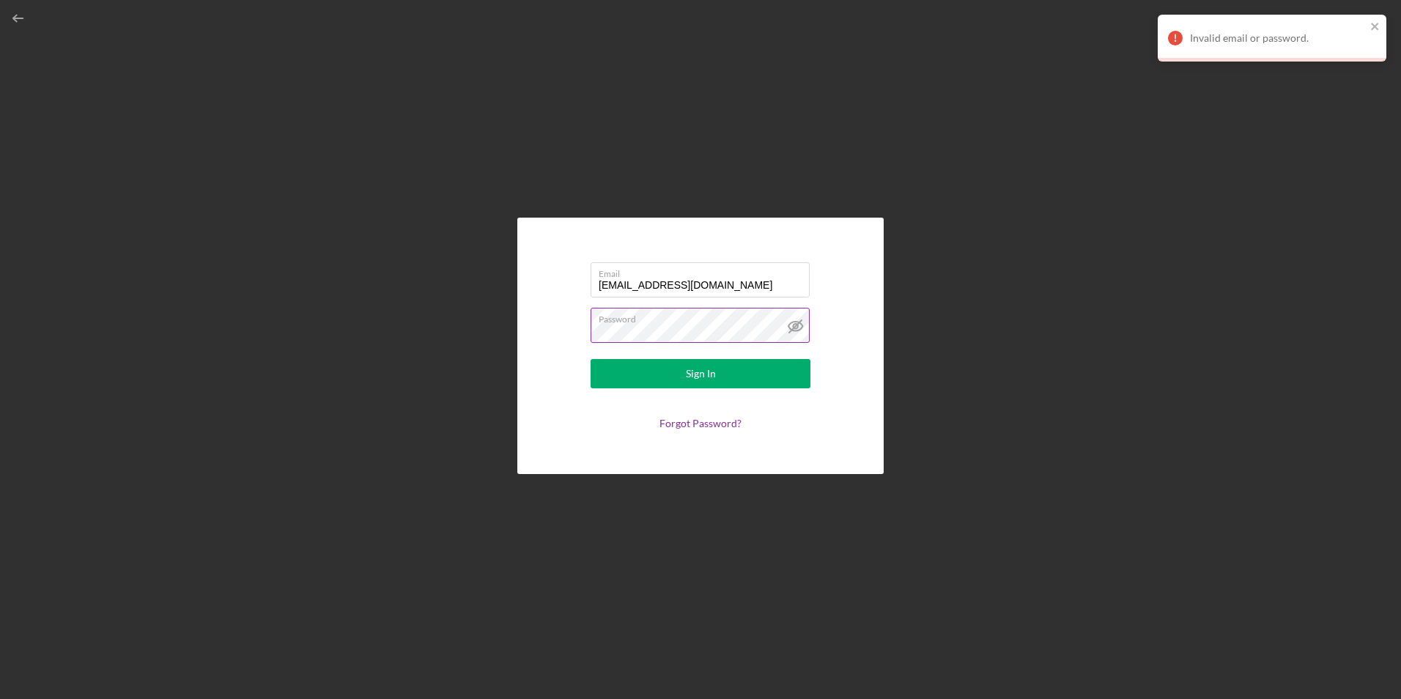
click at [591, 359] on button "Sign In" at bounding box center [701, 373] width 220 height 29
